Goal: Navigation & Orientation: Find specific page/section

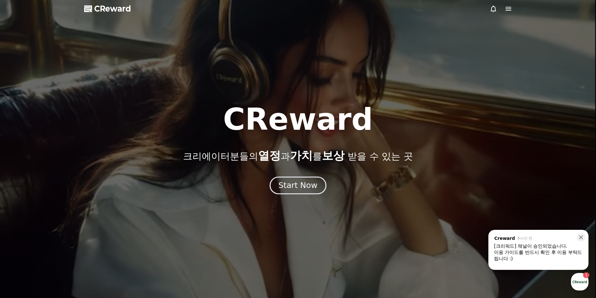
click at [300, 186] on div "Start Now" at bounding box center [297, 185] width 39 height 11
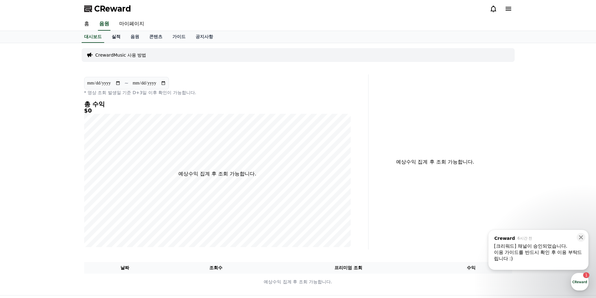
click at [116, 39] on link "실적" at bounding box center [116, 37] width 19 height 12
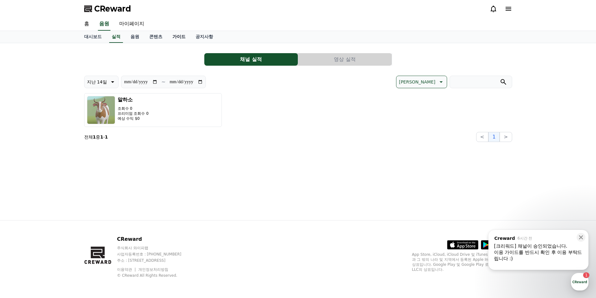
click at [178, 37] on link "가이드" at bounding box center [178, 37] width 23 height 12
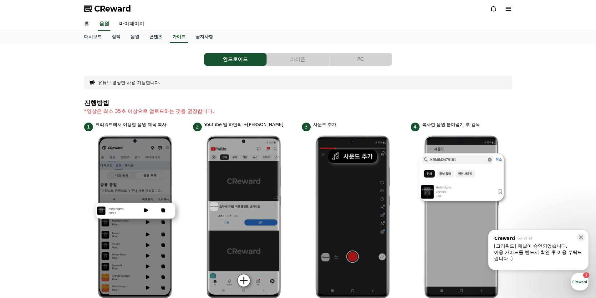
click at [157, 34] on link "콘텐츠" at bounding box center [155, 37] width 23 height 12
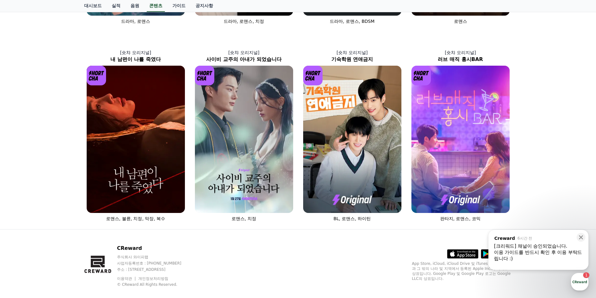
scroll to position [215, 0]
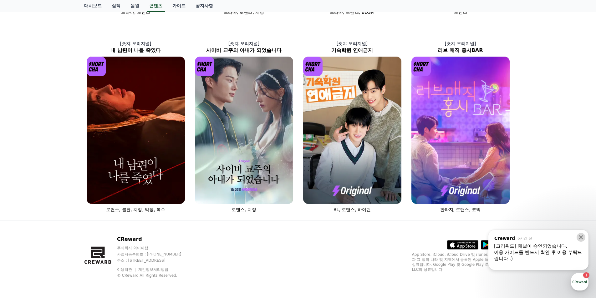
click at [580, 236] on icon at bounding box center [581, 237] width 4 height 4
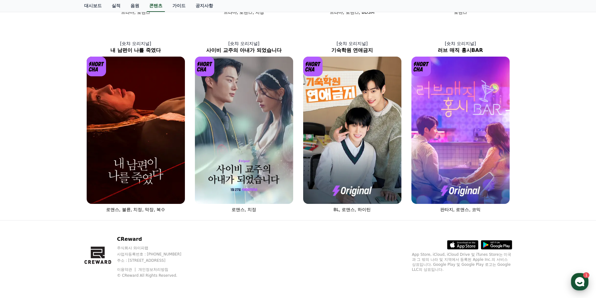
click at [579, 284] on icon "button" at bounding box center [579, 281] width 11 height 11
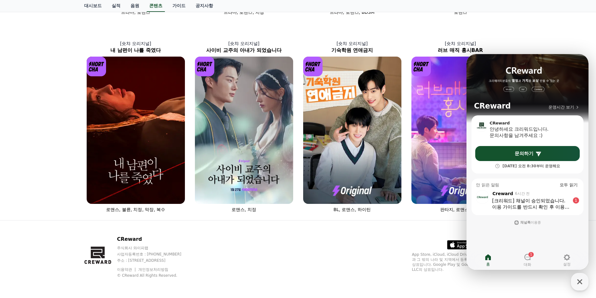
click at [517, 202] on div "[크리워드] 채널이 승인되었습니다." at bounding box center [531, 201] width 78 height 6
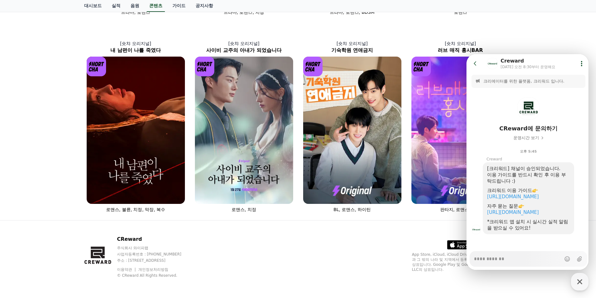
scroll to position [9, 0]
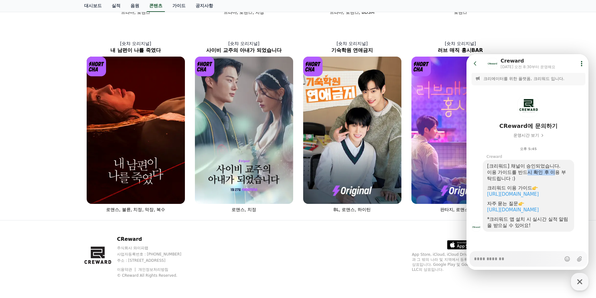
drag, startPoint x: 528, startPoint y: 166, endPoint x: 560, endPoint y: 168, distance: 32.6
click at [558, 169] on div "이용 가이드를 반드시 확인 후 이용 부탁드립니다 :)" at bounding box center [528, 175] width 83 height 13
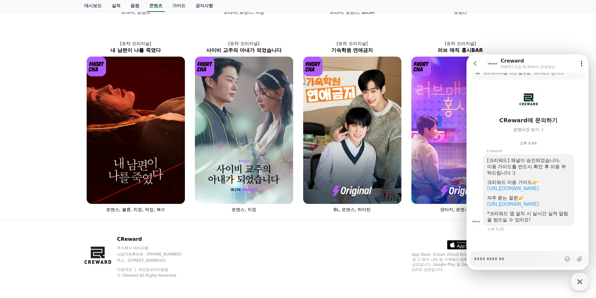
click at [560, 168] on div "이용 가이드를 반드시 확인 후 이용 부탁드립니다 :)" at bounding box center [528, 170] width 83 height 13
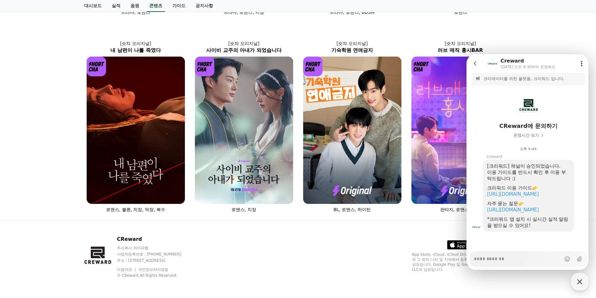
click at [552, 36] on div "[숏챠 오리지널] 세상에서 가장 아픈 키스 드라마, 로맨스 [레디액션 오리지널] 합법불륜 드라마, 로맨스, 치정 [레디액션 오리지널] 미친개 …" at bounding box center [298, 24] width 596 height 392
click at [512, 39] on div "[숏챠 오리지널] 러브 매직 홍시BAR 판타지, 로맨스, 코믹" at bounding box center [460, 126] width 108 height 177
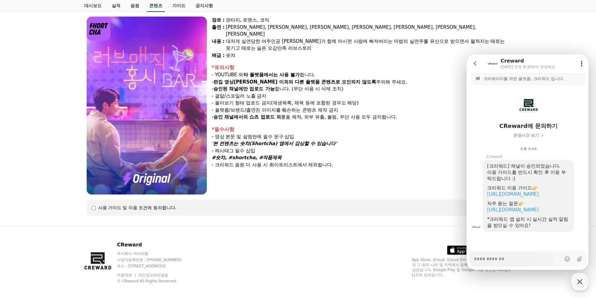
scroll to position [56, 0]
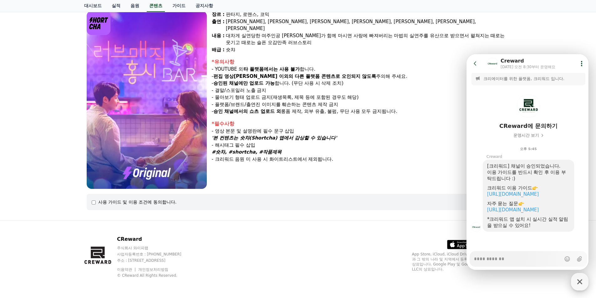
click at [582, 283] on icon "button" at bounding box center [579, 281] width 11 height 11
type textarea "*"
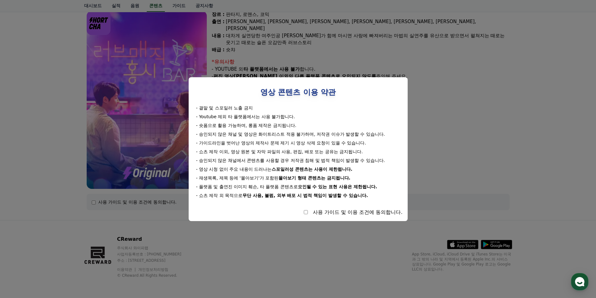
select select
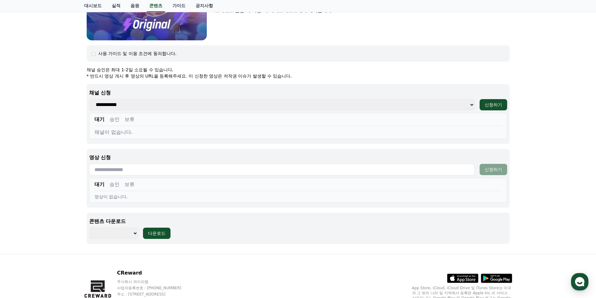
scroll to position [238, 0]
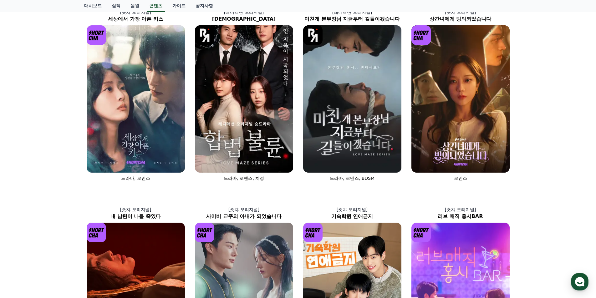
scroll to position [125, 0]
